Goal: Task Accomplishment & Management: Manage account settings

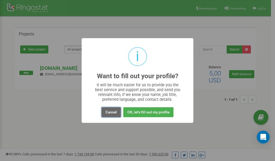
click at [113, 113] on button "Cancel" at bounding box center [111, 112] width 19 height 10
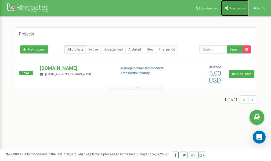
click at [233, 9] on span "Profile settings" at bounding box center [238, 8] width 16 height 3
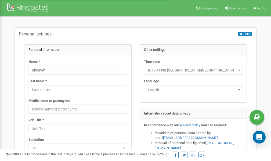
scroll to position [27, 0]
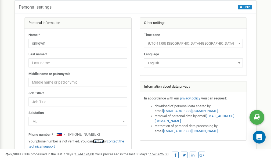
click at [101, 142] on link "verify it" at bounding box center [98, 141] width 11 height 4
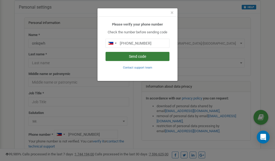
click at [135, 57] on button "Send code" at bounding box center [138, 56] width 64 height 9
